Goal: Check status

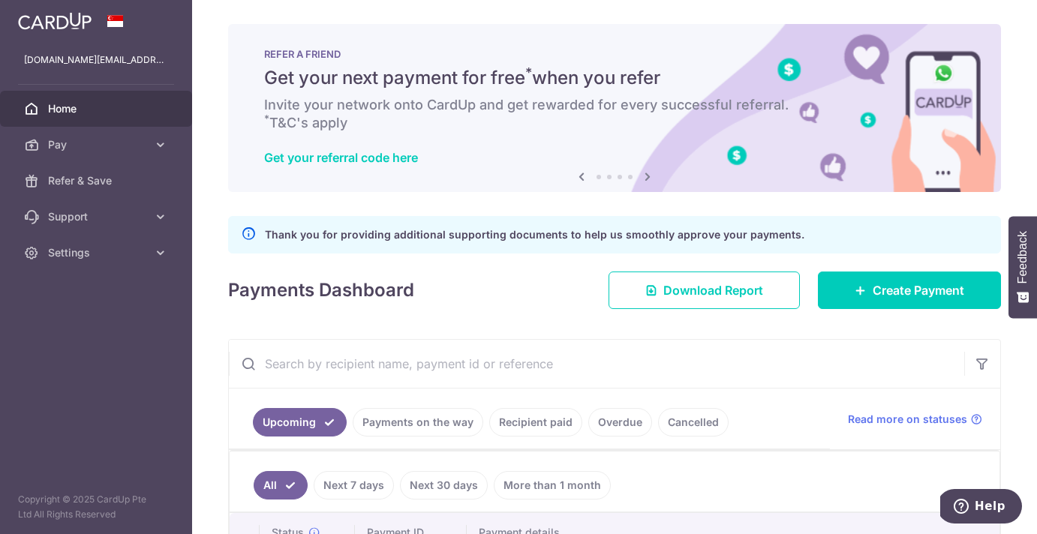
scroll to position [137, 0]
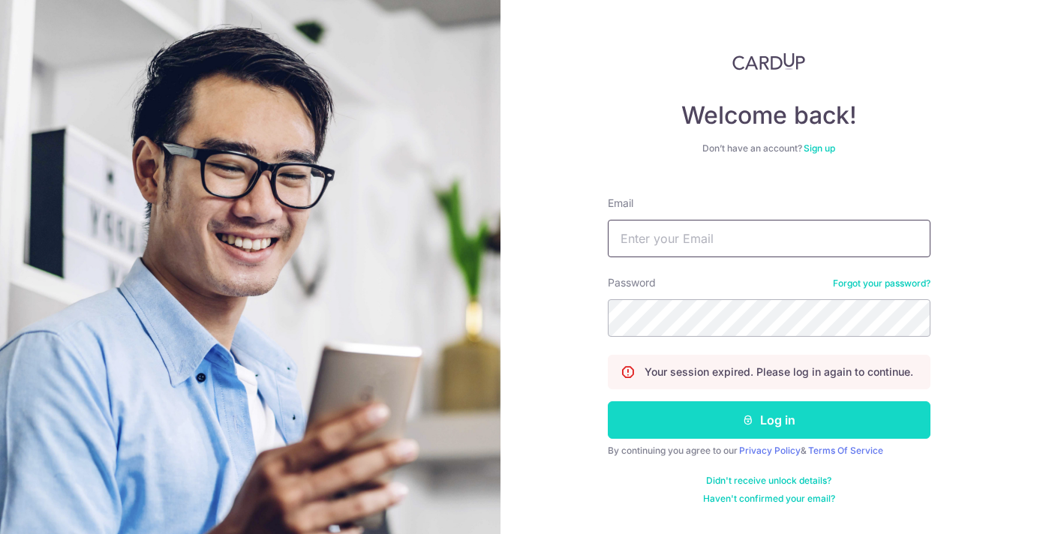
type input "[DOMAIN_NAME][EMAIL_ADDRESS][DOMAIN_NAME]"
click at [774, 429] on button "Log in" at bounding box center [769, 421] width 323 height 38
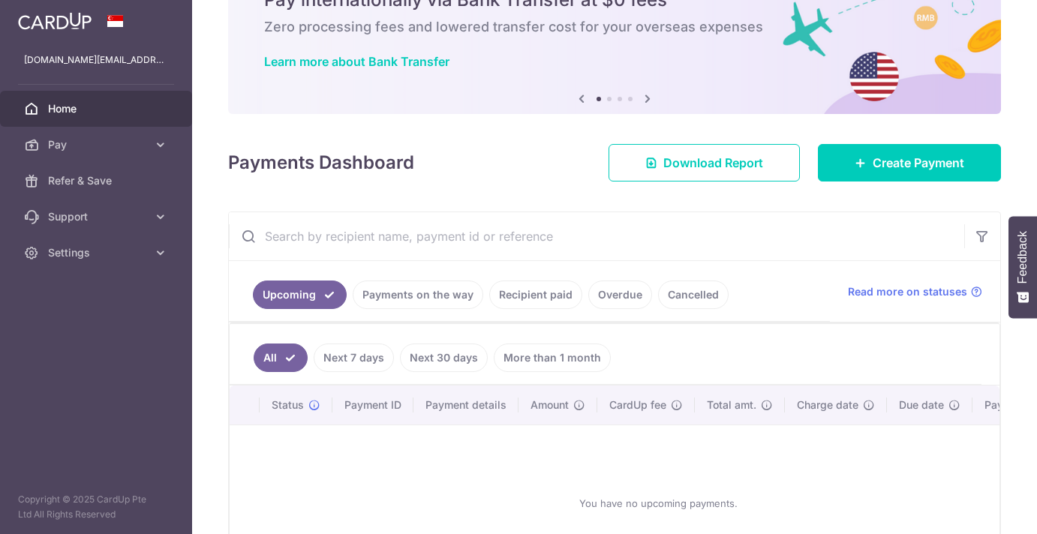
scroll to position [207, 0]
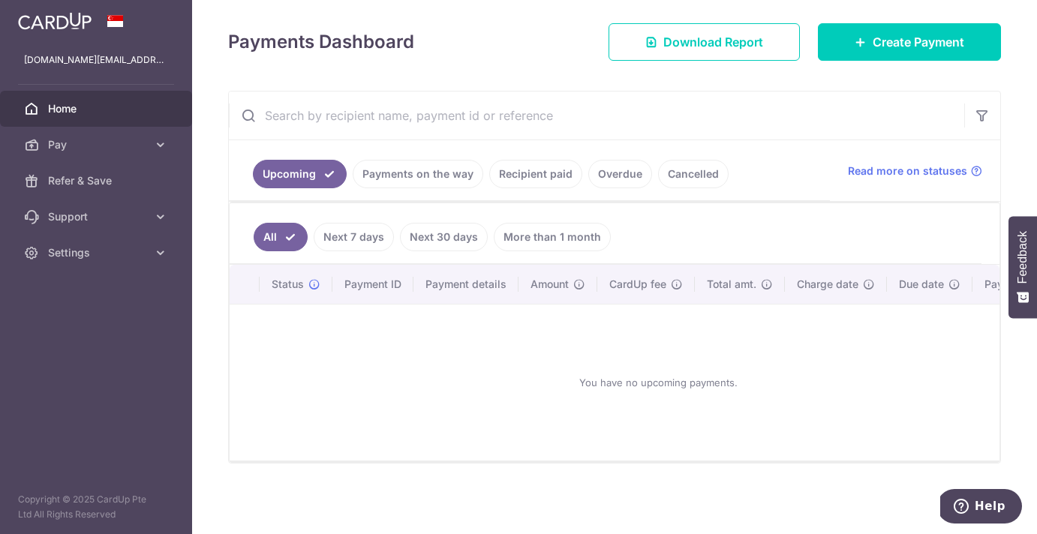
click at [416, 168] on link "Payments on the way" at bounding box center [418, 174] width 131 height 29
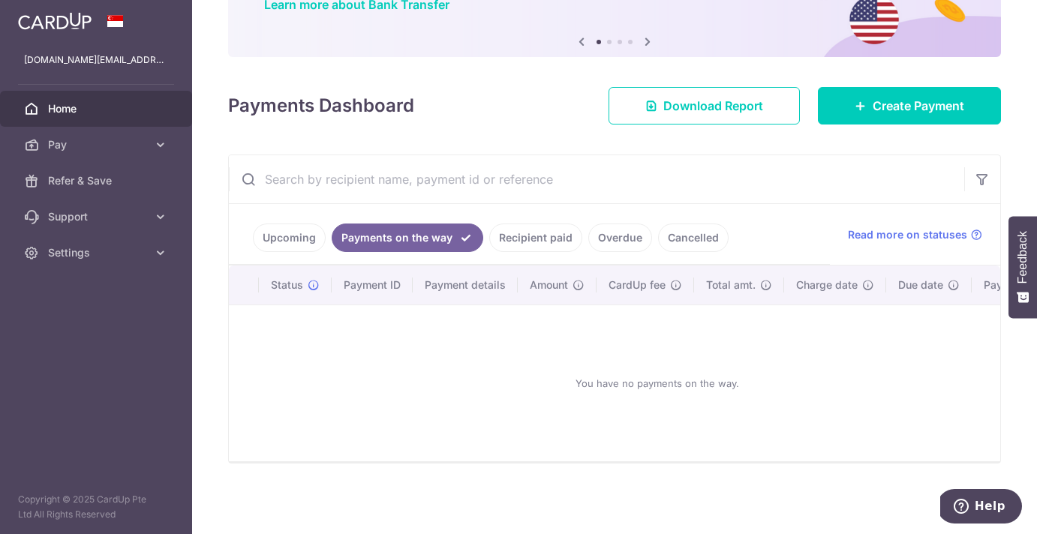
click at [528, 231] on link "Recipient paid" at bounding box center [535, 238] width 93 height 29
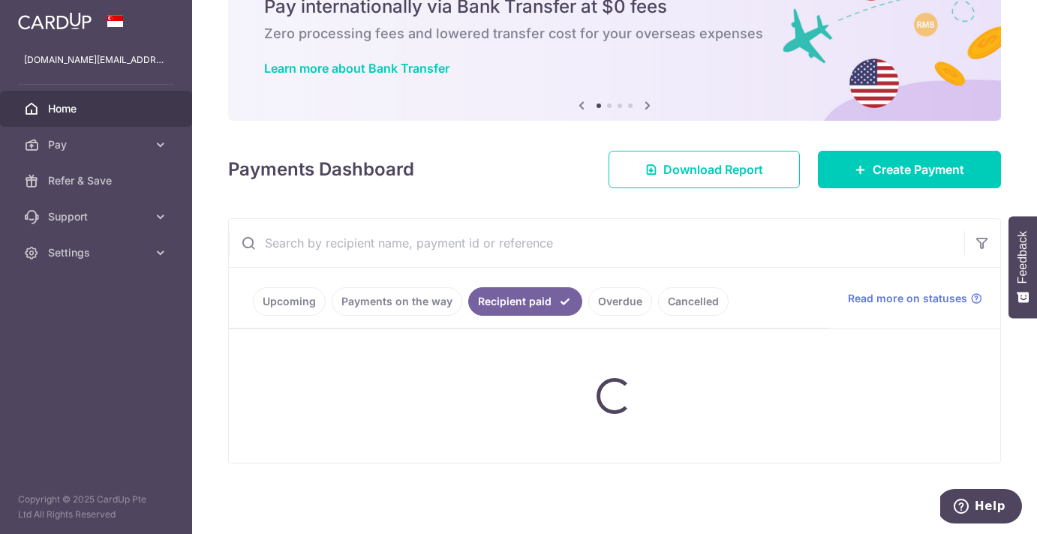
scroll to position [96, 0]
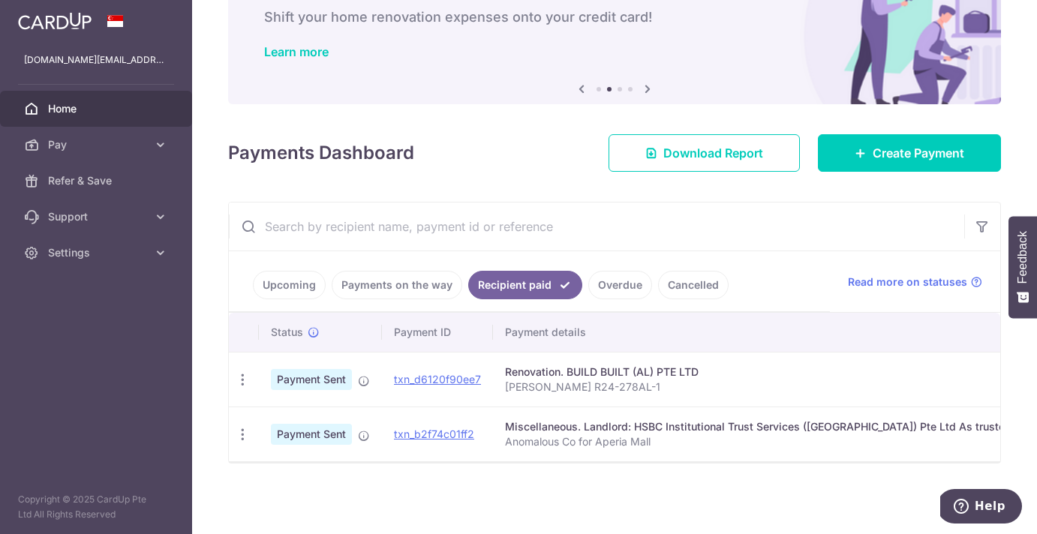
click at [632, 283] on link "Overdue" at bounding box center [620, 285] width 64 height 29
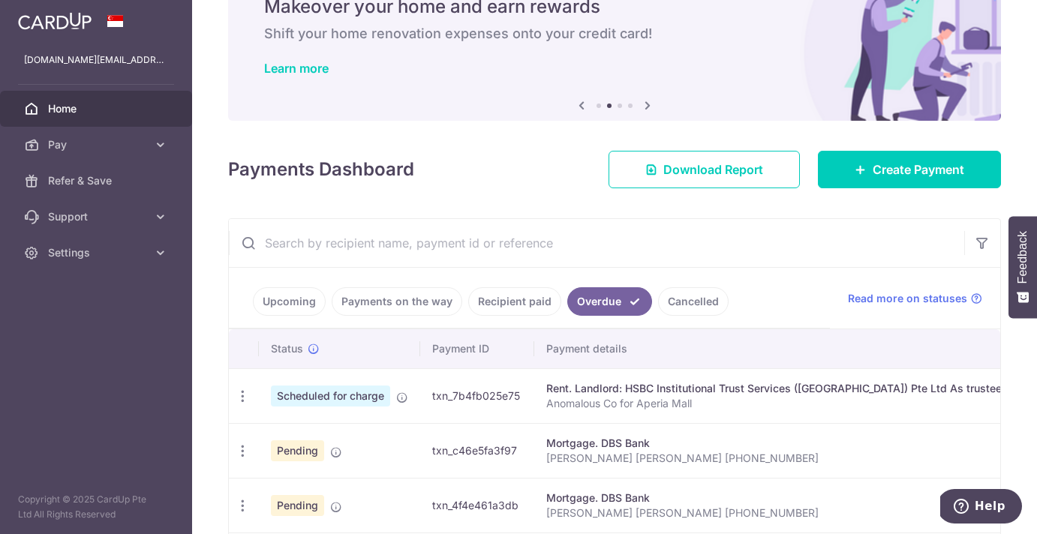
scroll to position [207, 0]
